Goal: Task Accomplishment & Management: Complete application form

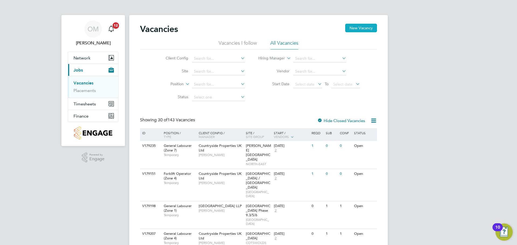
click at [361, 30] on button "New Vacancy" at bounding box center [361, 28] width 32 height 9
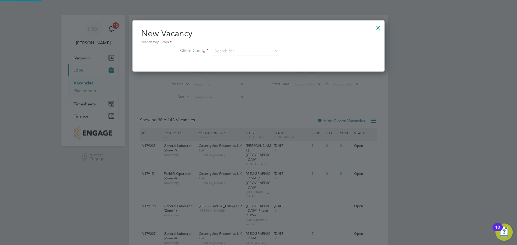
scroll to position [51, 252]
click at [265, 51] on input at bounding box center [246, 51] width 67 height 8
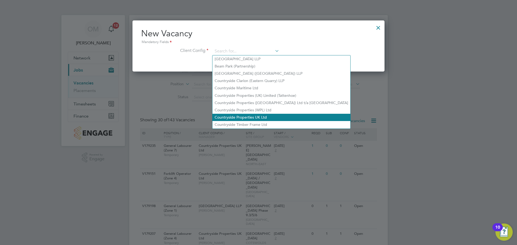
click at [262, 114] on li "Countryside Properties UK Ltd" at bounding box center [282, 117] width 138 height 7
type input "Countryside Properties UK Ltd"
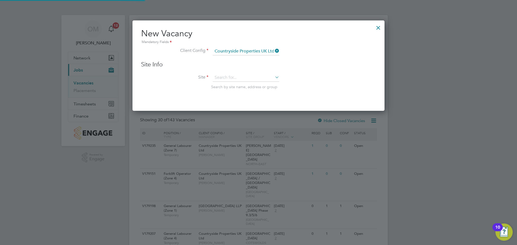
scroll to position [91, 252]
click at [247, 80] on input at bounding box center [246, 78] width 67 height 8
click at [244, 87] on li "Twig worth 1C (Twigworth Green)" at bounding box center [246, 85] width 67 height 7
type input "Twigworth 1C (Twigworth Green)"
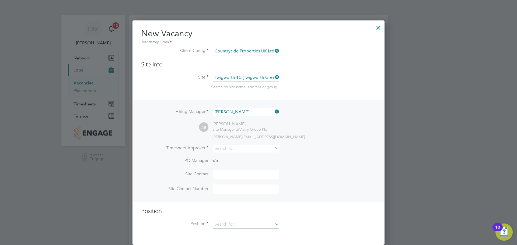
click at [274, 111] on icon at bounding box center [274, 112] width 0 height 8
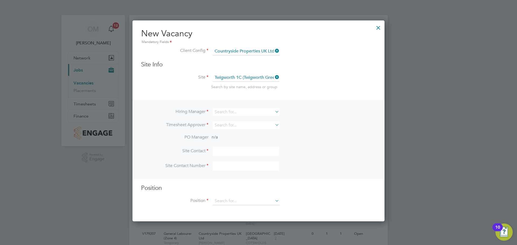
scroll to position [202, 252]
click at [259, 113] on input at bounding box center [246, 112] width 67 height 8
click at [254, 118] on li "[PERSON_NAME] is" at bounding box center [246, 119] width 67 height 7
type input "[PERSON_NAME]"
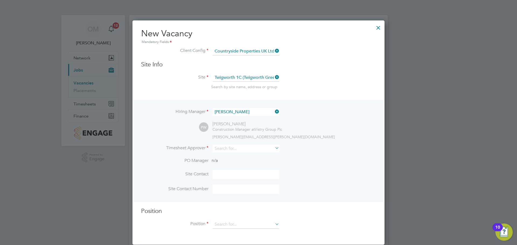
scroll to position [225, 252]
click at [242, 151] on input at bounding box center [246, 149] width 67 height 8
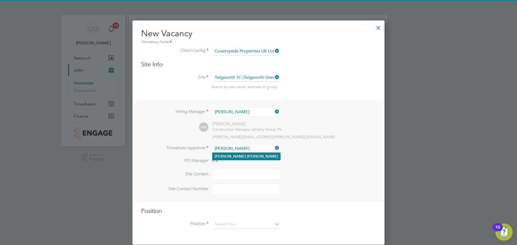
type input "[PERSON_NAME]"
click at [245, 154] on li "[PERSON_NAME]" at bounding box center [247, 156] width 68 height 7
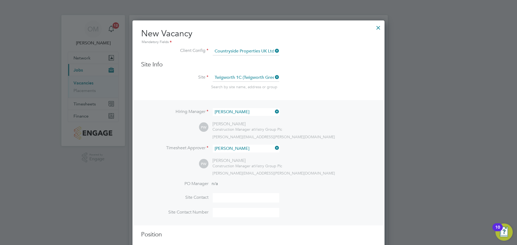
click at [231, 197] on input at bounding box center [246, 197] width 67 height 9
type input "[PERSON_NAME]"
click at [226, 213] on input at bounding box center [246, 212] width 67 height 9
click at [227, 215] on input at bounding box center [246, 212] width 67 height 9
click at [233, 211] on input at bounding box center [246, 212] width 67 height 9
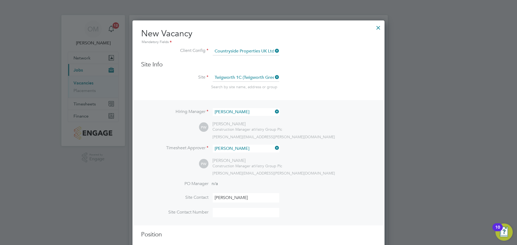
paste input "[PHONE_NUMBER]"
type input "[PHONE_NUMBER]"
click at [302, 208] on li "Site Contact [PERSON_NAME]" at bounding box center [258, 200] width 235 height 15
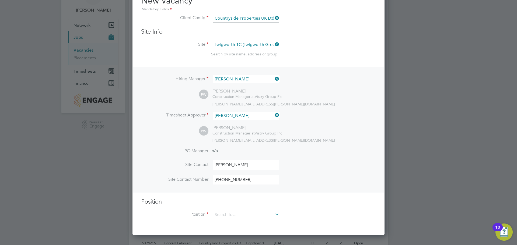
scroll to position [108, 0]
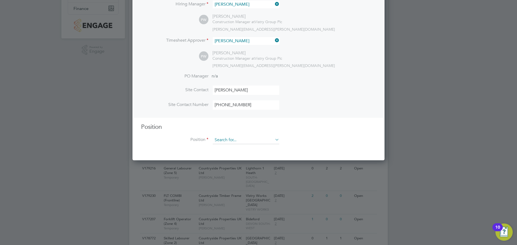
click at [220, 140] on input at bounding box center [246, 140] width 67 height 8
click at [234, 144] on input at bounding box center [246, 140] width 67 height 8
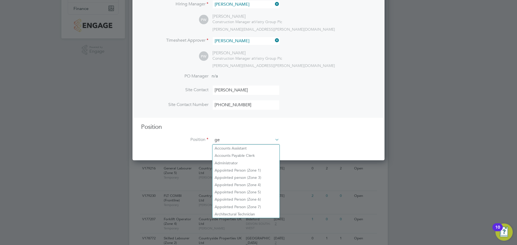
scroll to position [777, 252]
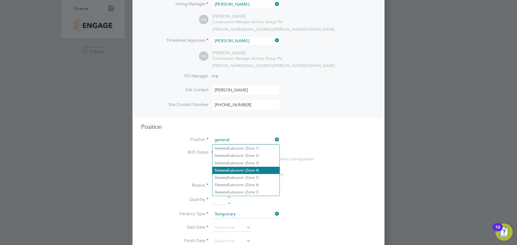
click at [247, 167] on li "General Labourer (Zone 4)" at bounding box center [246, 170] width 67 height 7
type input "General Labourer (Zone 4)"
type textarea "- General site labouring duties - Supporting the trades on site - Moving materi…"
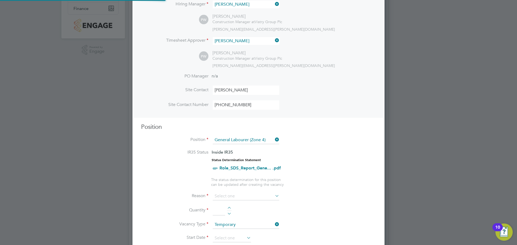
scroll to position [16, 28]
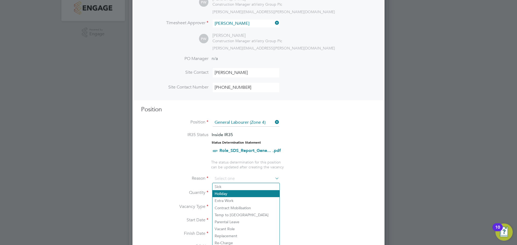
scroll to position [135, 0]
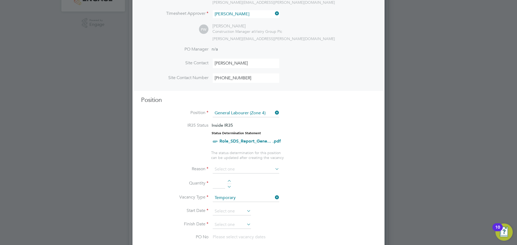
click at [233, 183] on li "Holiday" at bounding box center [246, 184] width 67 height 7
type input "Holiday"
click at [230, 181] on div at bounding box center [229, 182] width 5 height 4
type input "1"
click at [231, 213] on input at bounding box center [232, 212] width 38 height 8
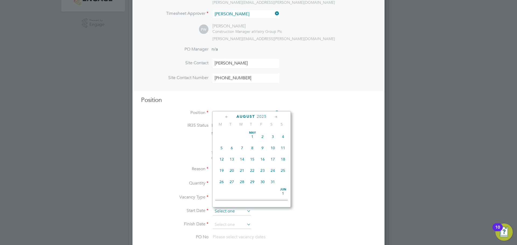
scroll to position [210, 0]
click at [251, 147] on span "21" at bounding box center [252, 143] width 10 height 10
type input "[DATE]"
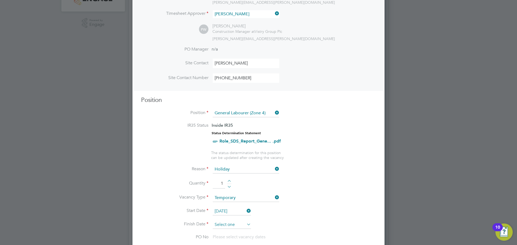
click at [235, 224] on input at bounding box center [232, 225] width 38 height 8
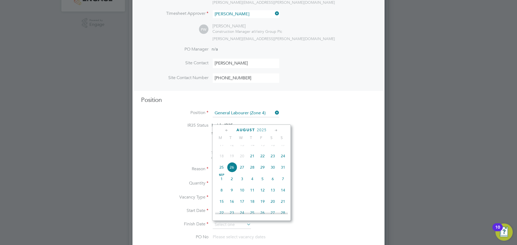
click at [262, 161] on span "22" at bounding box center [263, 156] width 10 height 10
type input "[DATE]"
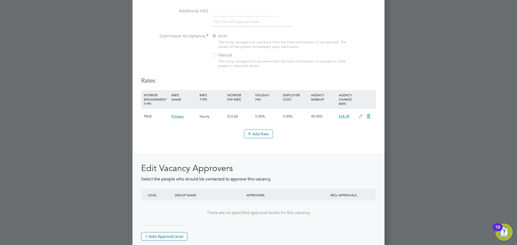
scroll to position [590, 0]
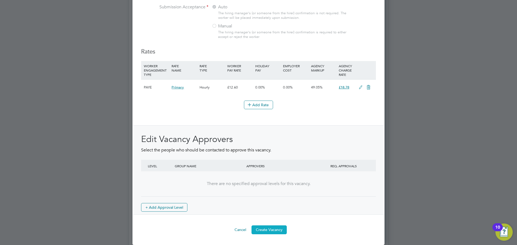
click at [280, 227] on button "Create Vacancy" at bounding box center [269, 230] width 35 height 9
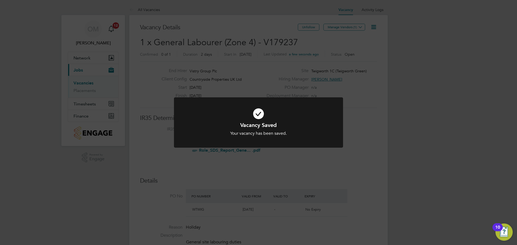
drag, startPoint x: 345, startPoint y: 99, endPoint x: 344, endPoint y: 88, distance: 11.3
click at [344, 93] on div "Vacancy Saved Your vacancy has been saved. Cancel Okay" at bounding box center [258, 122] width 517 height 245
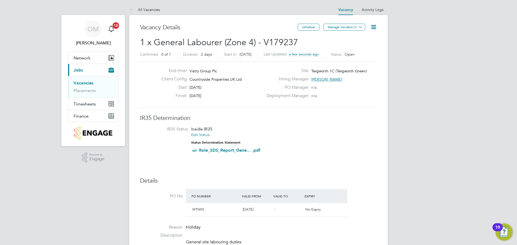
click at [351, 31] on span "Manage Vendors (1)" at bounding box center [344, 29] width 43 height 5
click at [350, 29] on button "Manage Vendors (1)" at bounding box center [344, 27] width 42 height 7
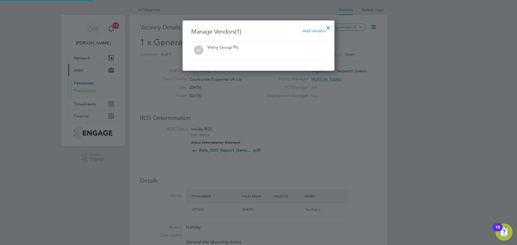
click at [302, 33] on h3 "Manage Vendors (1) Add Vendors" at bounding box center [258, 32] width 135 height 8
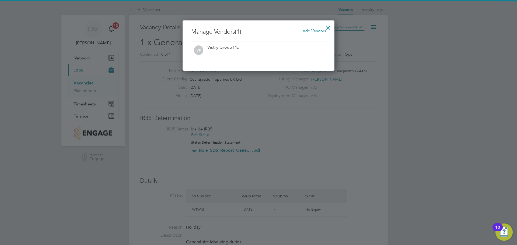
click at [303, 32] on span "Add Vendors" at bounding box center [314, 30] width 23 height 5
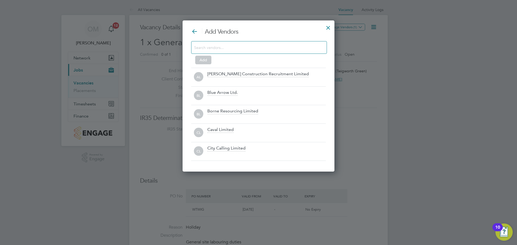
click at [247, 50] on input at bounding box center [254, 47] width 121 height 7
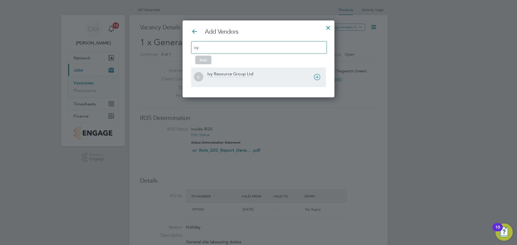
type input "ivy"
click at [224, 75] on div "Ivy Resource Group Ltd" at bounding box center [230, 74] width 46 height 6
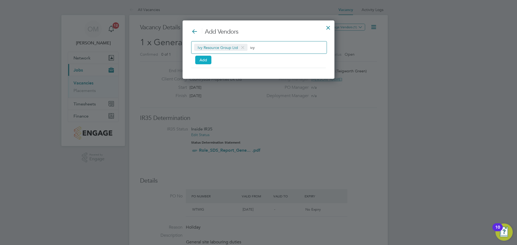
click at [203, 60] on button "Add" at bounding box center [203, 60] width 16 height 9
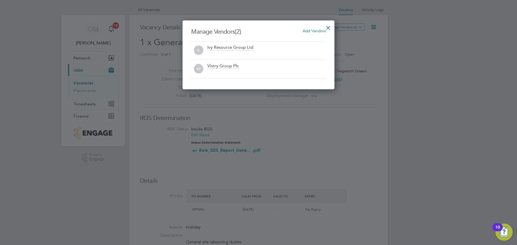
click at [325, 25] on div at bounding box center [328, 27] width 10 height 10
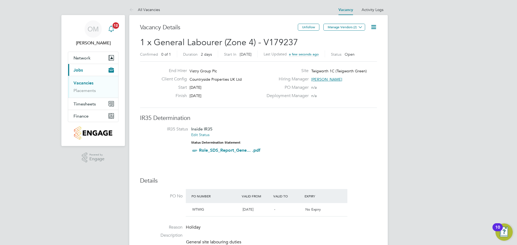
click at [110, 26] on icon "Main navigation" at bounding box center [111, 29] width 6 height 6
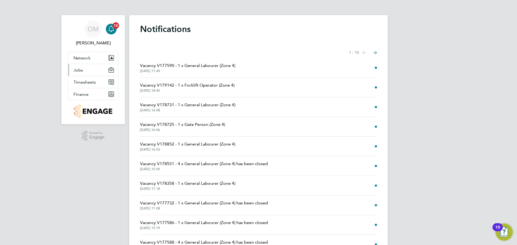
click at [85, 69] on button "Jobs" at bounding box center [93, 70] width 50 height 12
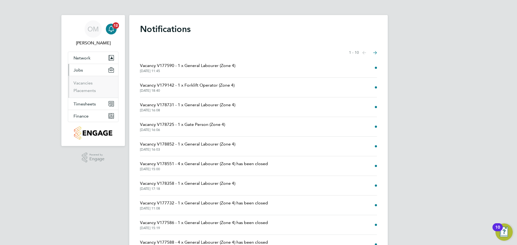
click at [83, 80] on ul "Vacancies Placements" at bounding box center [93, 87] width 50 height 22
click at [84, 82] on link "Vacancies" at bounding box center [83, 83] width 19 height 5
